Goal: Transaction & Acquisition: Download file/media

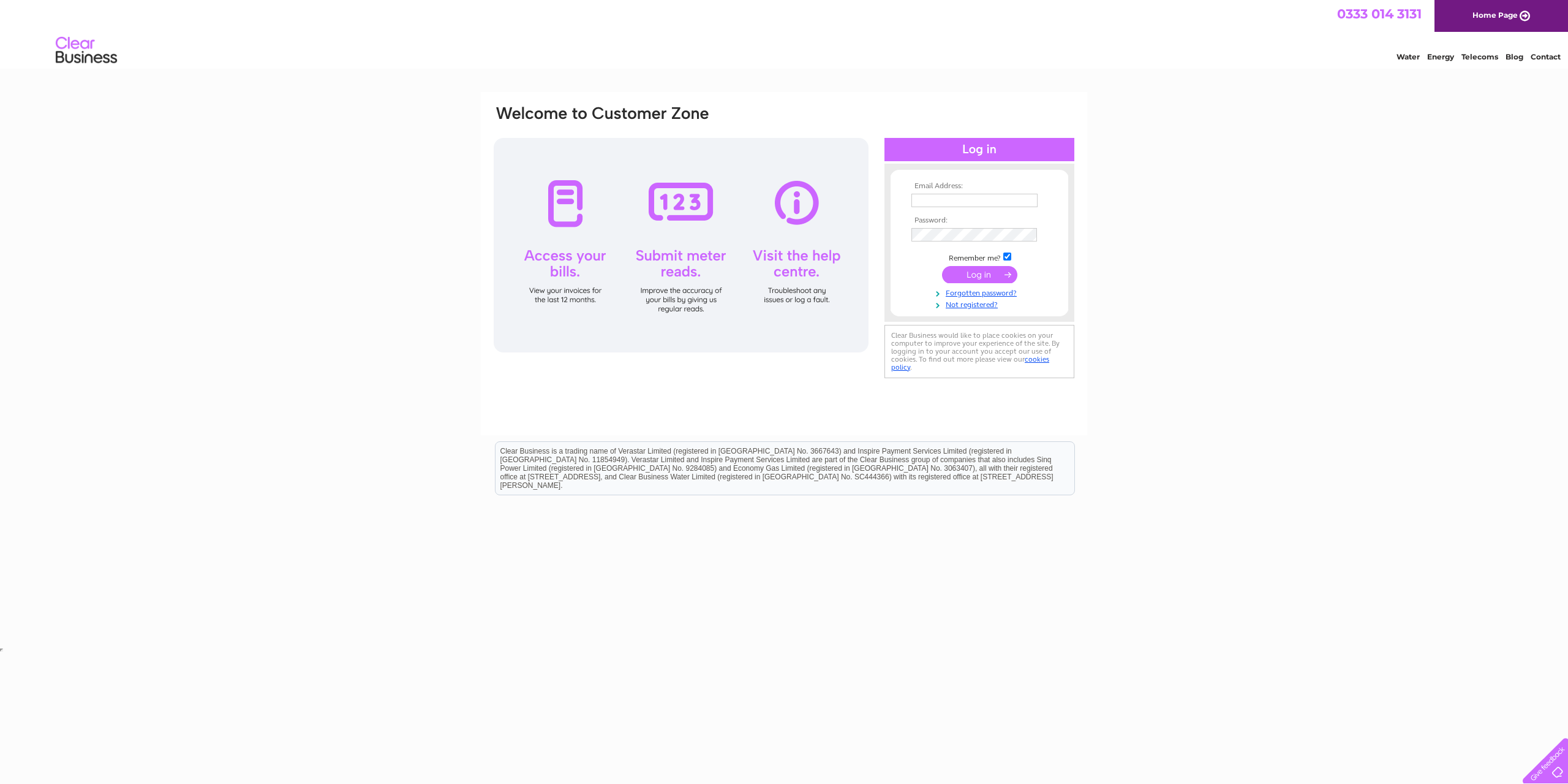
click at [964, 199] on input "text" at bounding box center [974, 200] width 126 height 13
type input "[EMAIL_ADDRESS][DOMAIN_NAME]"
click at [968, 275] on input "submit" at bounding box center [979, 275] width 76 height 17
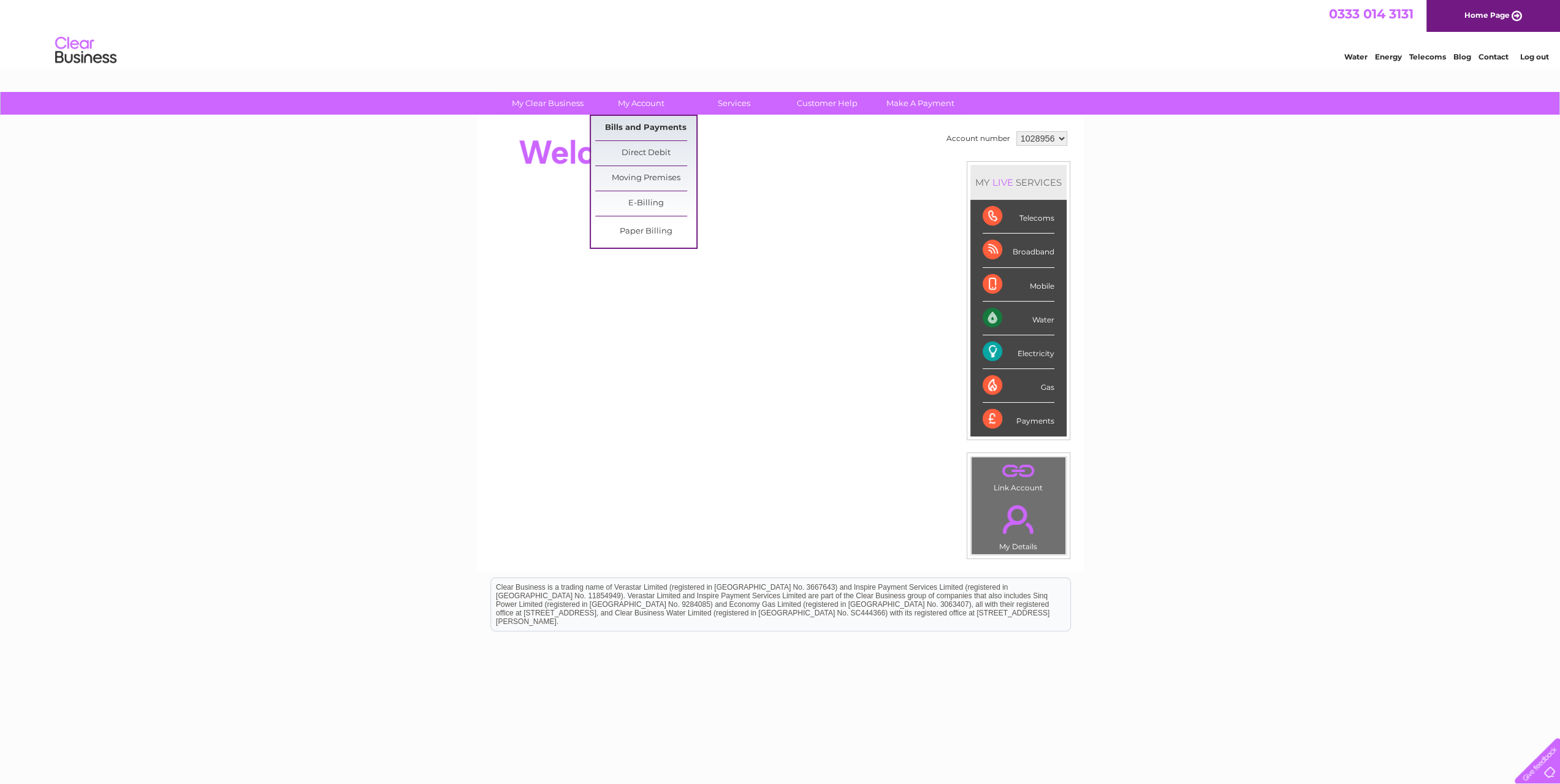
click at [652, 123] on link "Bills and Payments" at bounding box center [645, 128] width 102 height 25
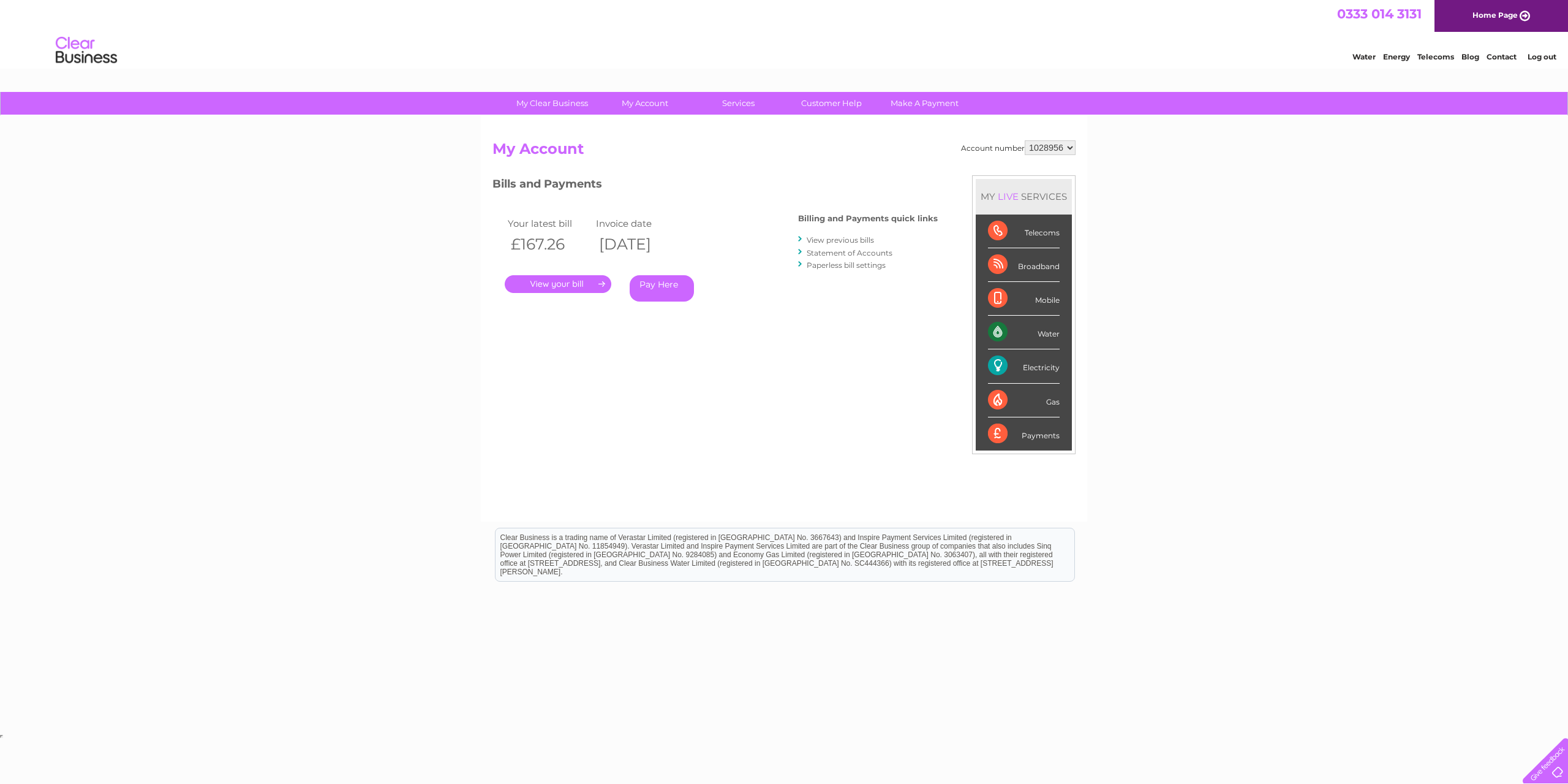
click at [832, 238] on link "View previous bills" at bounding box center [840, 240] width 67 height 10
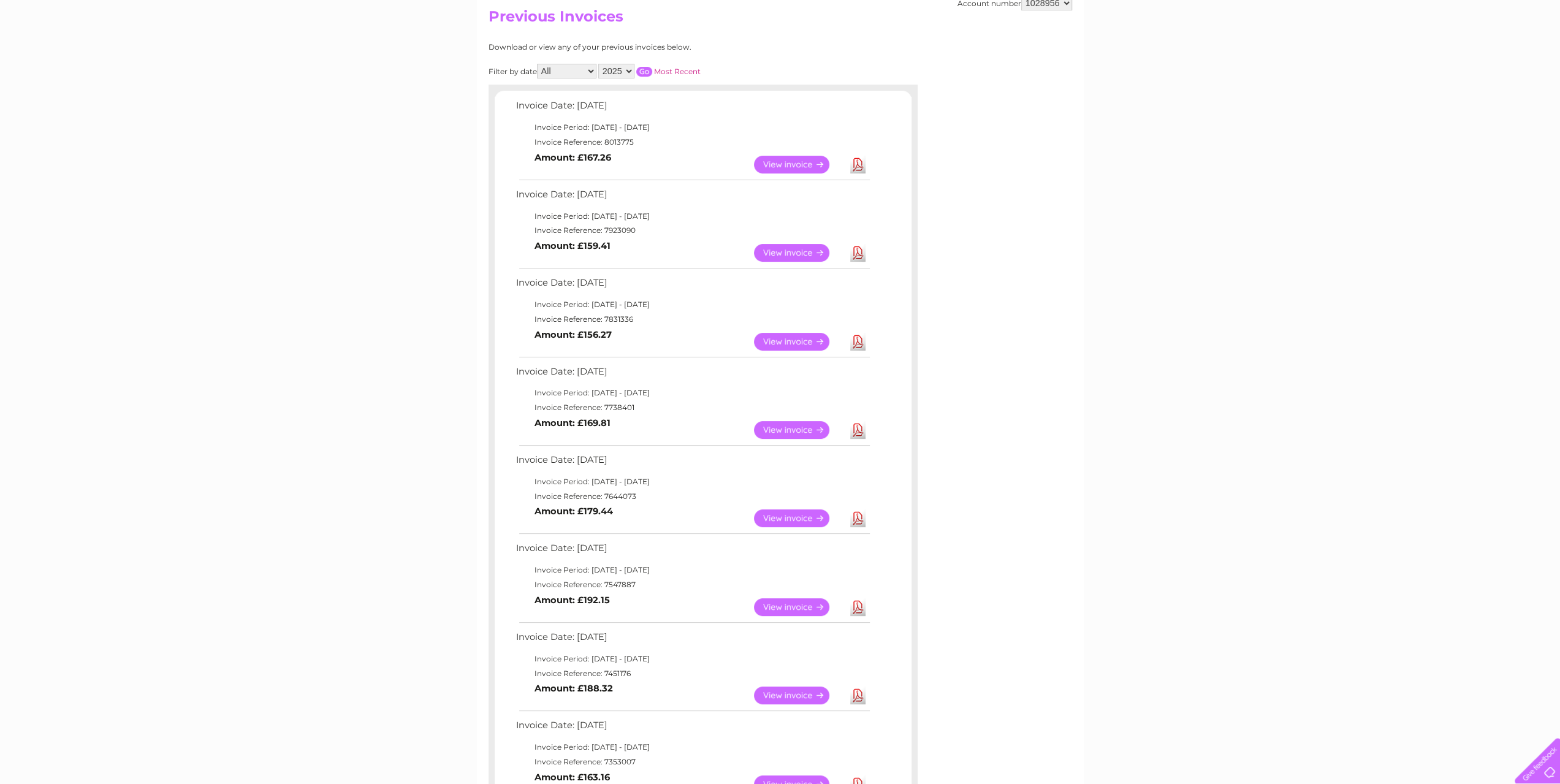
scroll to position [123, 0]
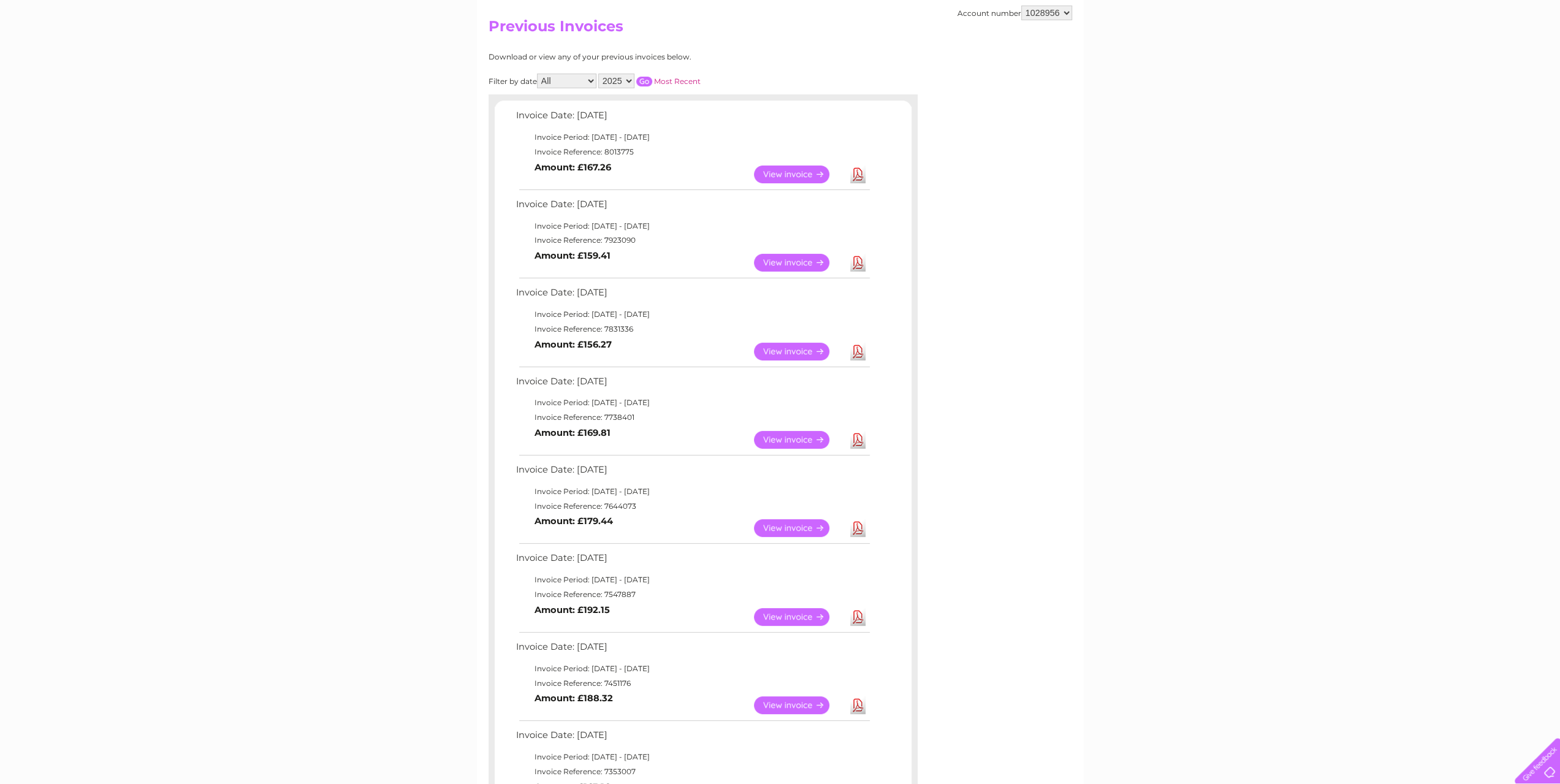
click at [857, 439] on link "Download" at bounding box center [858, 439] width 15 height 18
click at [858, 345] on link "Download" at bounding box center [858, 351] width 15 height 18
click at [857, 259] on link "Download" at bounding box center [858, 262] width 15 height 18
click at [780, 172] on link "View" at bounding box center [799, 174] width 90 height 18
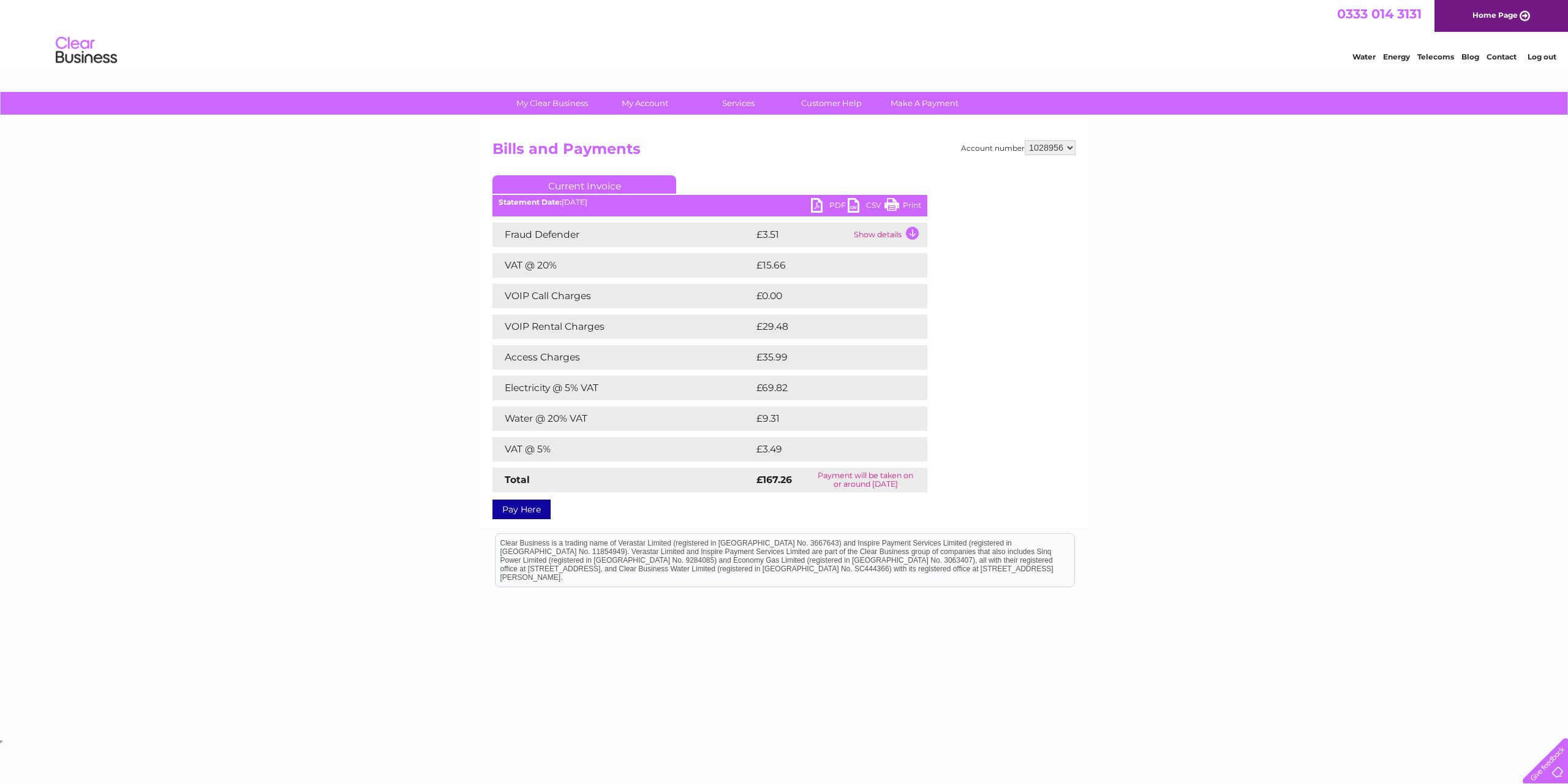
click at [828, 208] on link "PDF" at bounding box center [829, 207] width 36 height 18
